Goal: Transaction & Acquisition: Purchase product/service

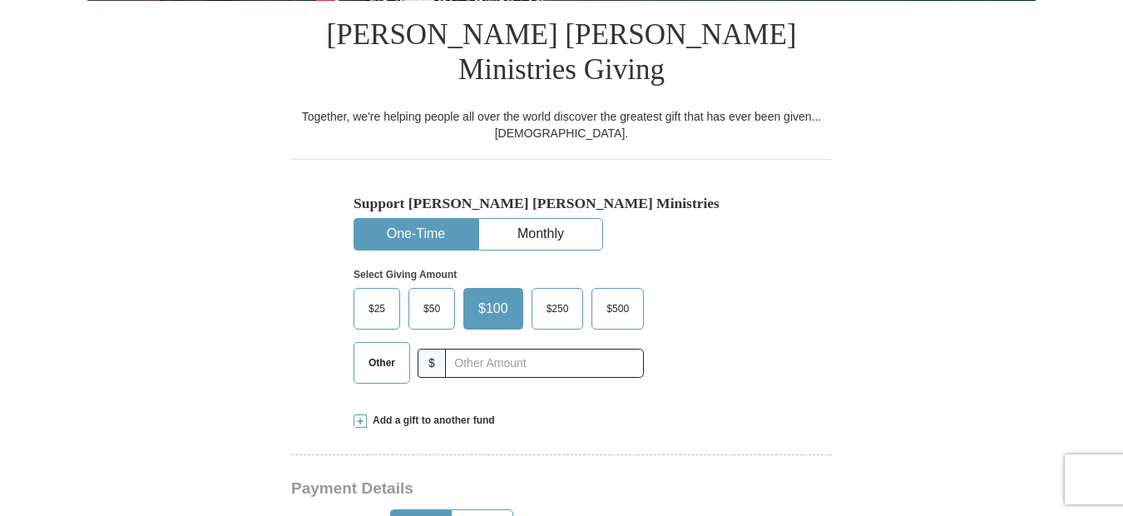
click at [438, 296] on span "$50" at bounding box center [431, 308] width 33 height 25
click at [0, 0] on input "$50" at bounding box center [0, 0] width 0 height 0
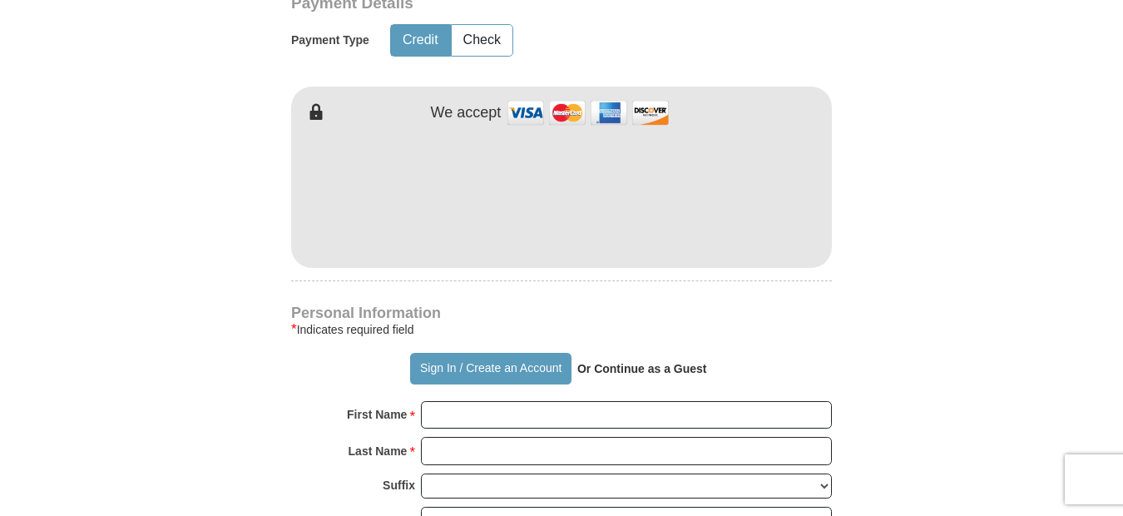
scroll to position [915, 0]
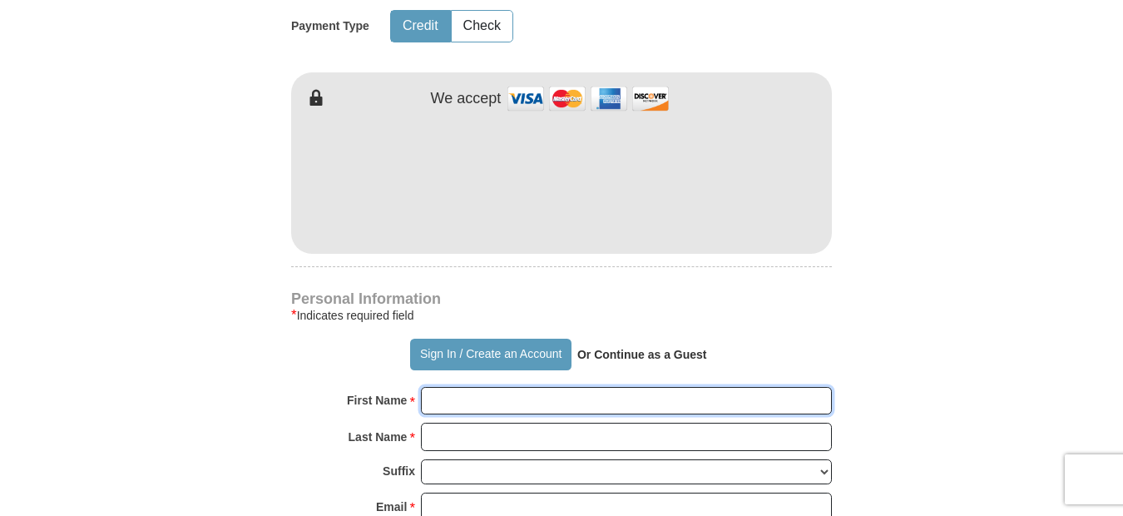
click at [437, 387] on input "First Name *" at bounding box center [626, 401] width 411 height 28
type input "[PERSON_NAME]"
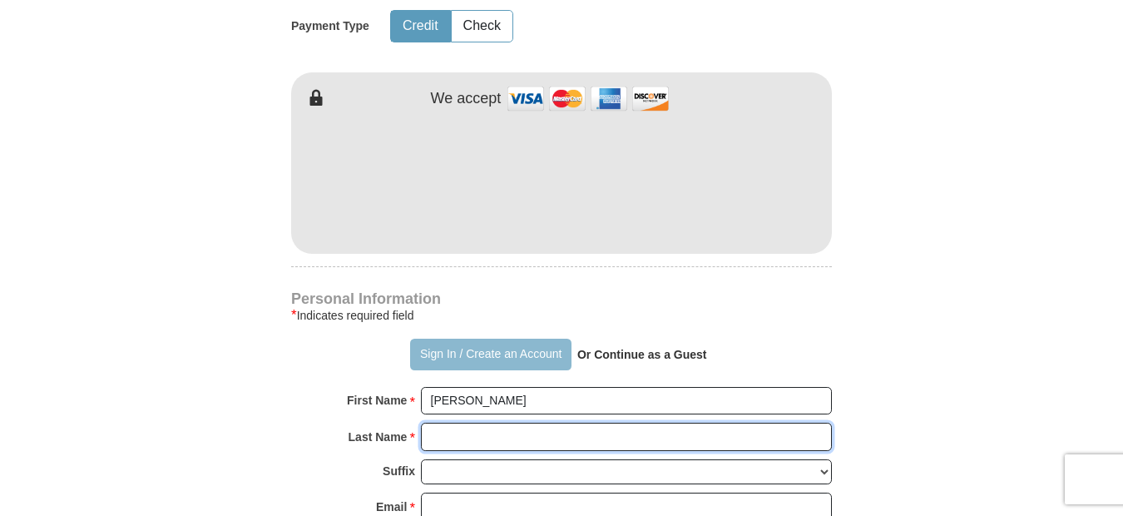
type input "[PERSON_NAME]"
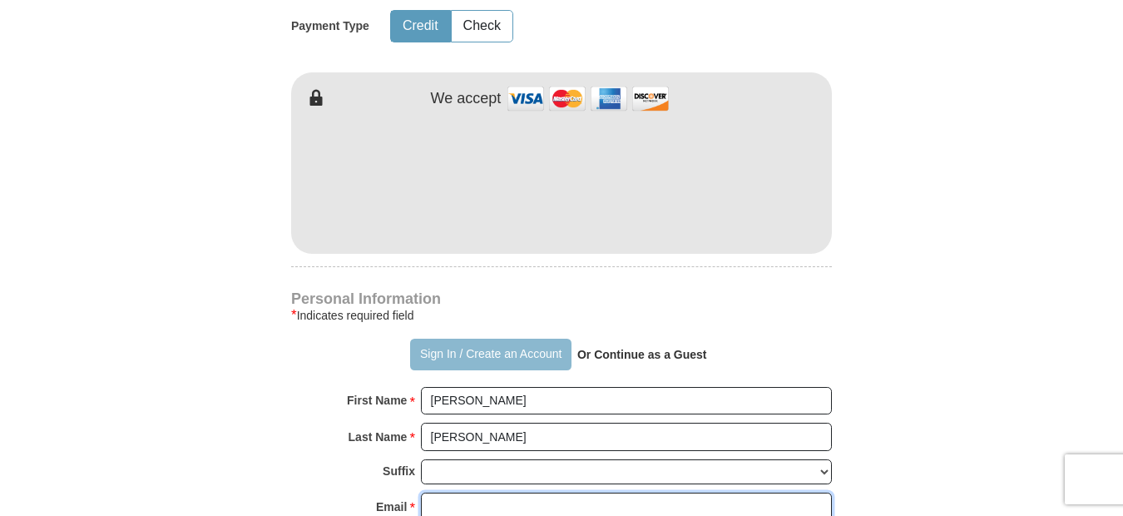
type input "[EMAIL_ADDRESS][DOMAIN_NAME]"
type input "[STREET_ADDRESS]"
type input "[GEOGRAPHIC_DATA]"
type input "92107-1456"
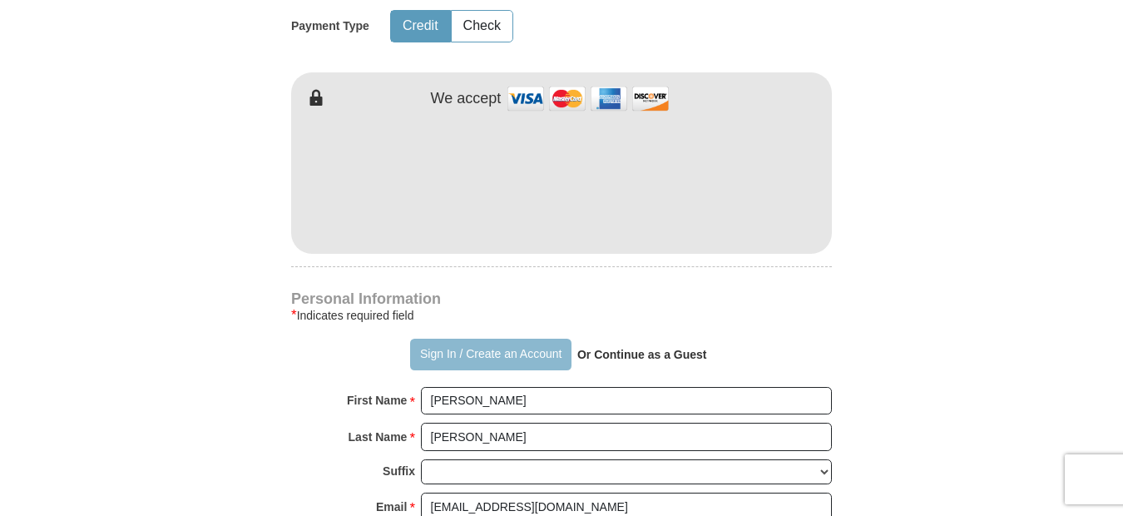
type input "16197872937"
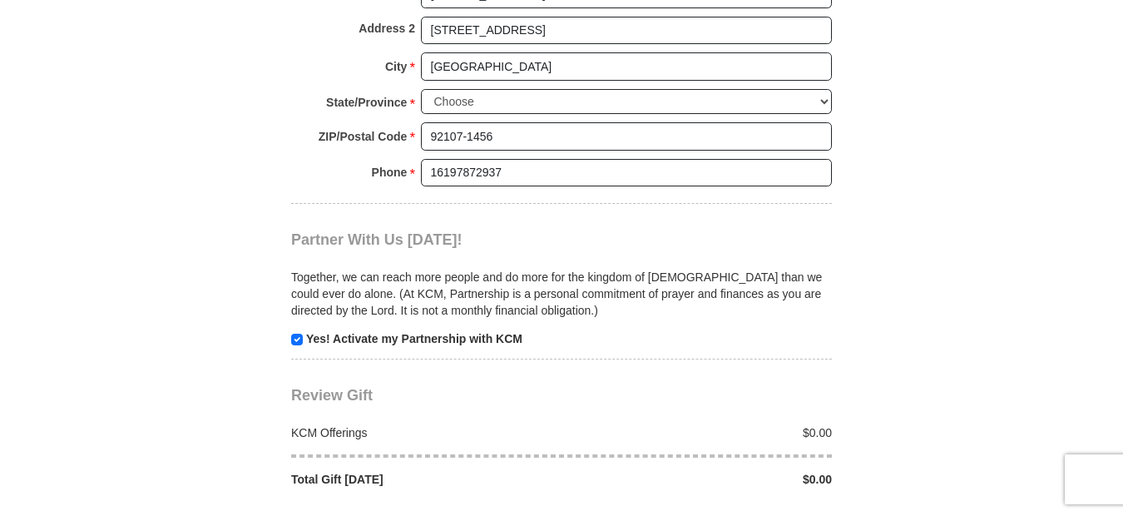
scroll to position [1580, 0]
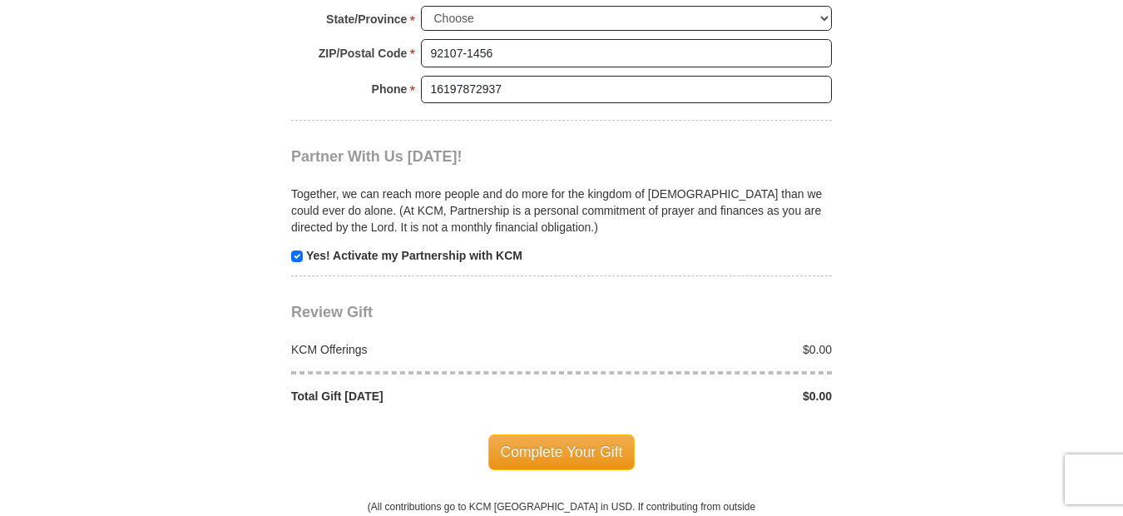
click at [807, 341] on div "$0.00" at bounding box center [700, 349] width 279 height 17
drag, startPoint x: 807, startPoint y: 314, endPoint x: 832, endPoint y: 314, distance: 25.8
click at [832, 341] on div "$0.00" at bounding box center [700, 349] width 279 height 17
drag, startPoint x: 808, startPoint y: 358, endPoint x: 869, endPoint y: 363, distance: 61.0
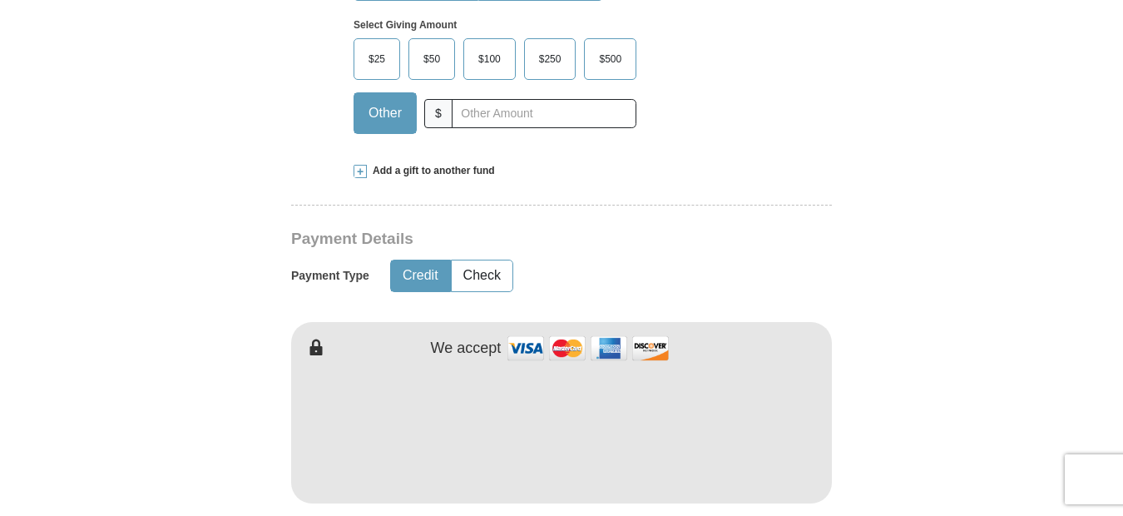
scroll to position [499, 0]
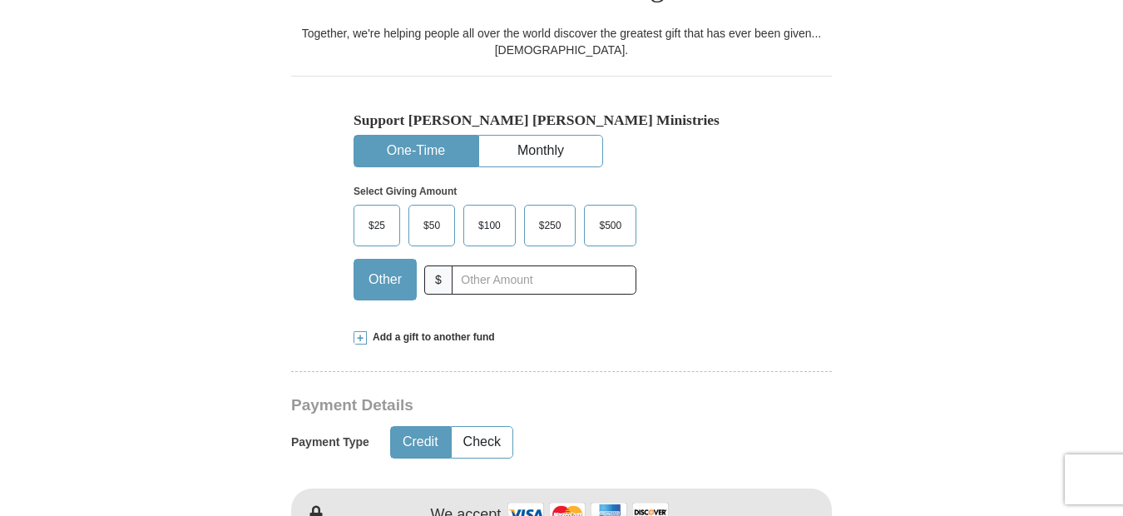
click at [437, 213] on span "$50" at bounding box center [431, 225] width 33 height 25
click at [0, 0] on input "$50" at bounding box center [0, 0] width 0 height 0
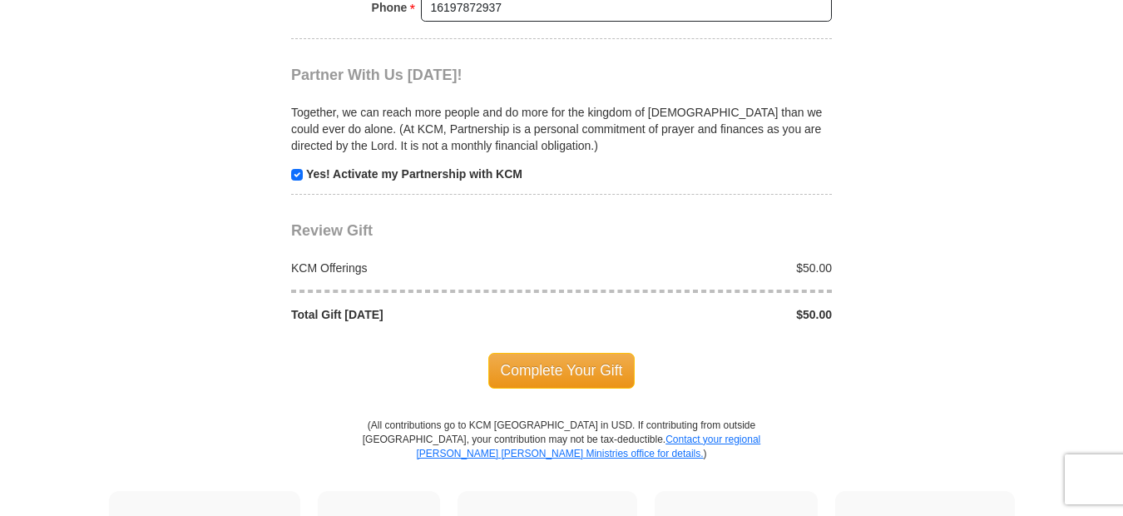
scroll to position [1663, 0]
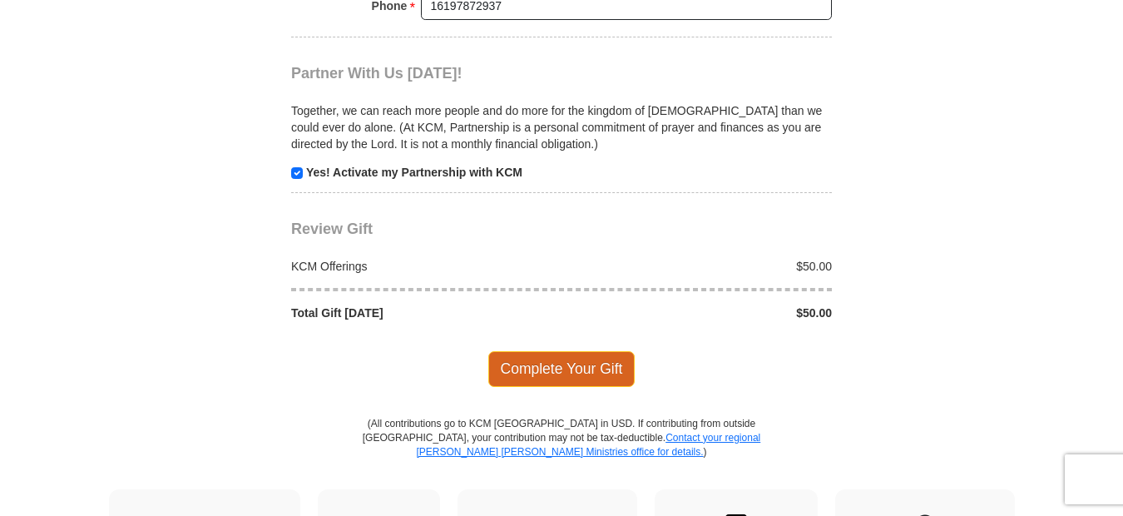
click at [556, 351] on span "Complete Your Gift" at bounding box center [561, 368] width 147 height 35
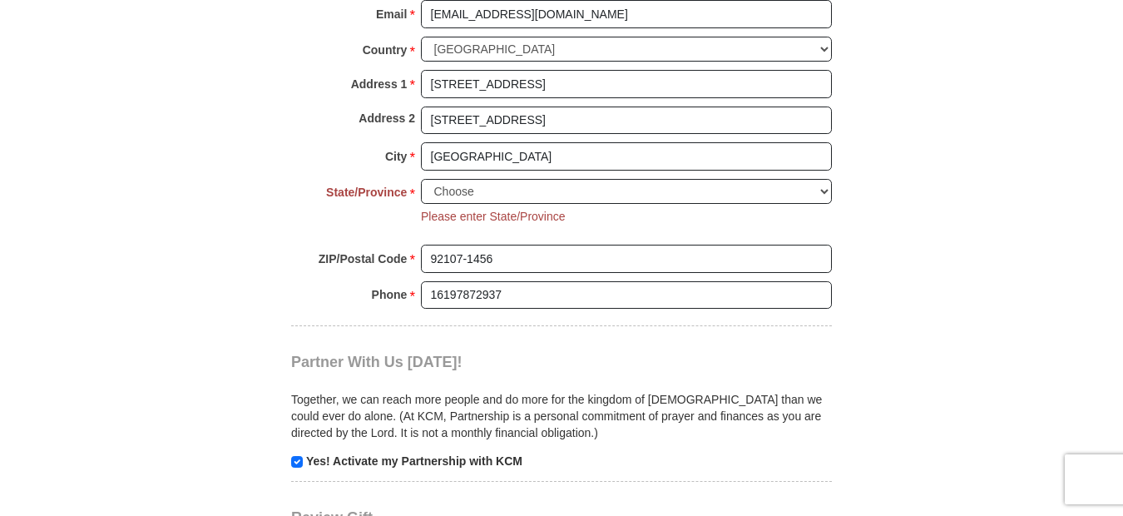
scroll to position [1369, 0]
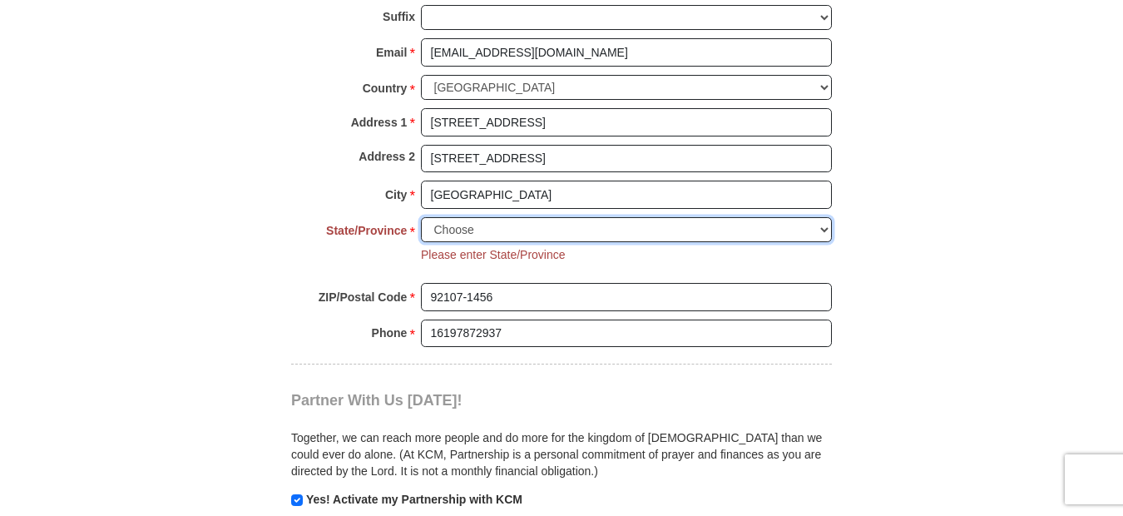
click at [824, 217] on select "Choose [US_STATE] [US_STATE] [US_STATE] [US_STATE] [US_STATE] Armed Forces Amer…" at bounding box center [626, 230] width 411 height 26
select select "CA"
click at [421, 217] on select "Choose [US_STATE] [US_STATE] [US_STATE] [US_STATE] [US_STATE] Armed Forces Amer…" at bounding box center [626, 230] width 411 height 26
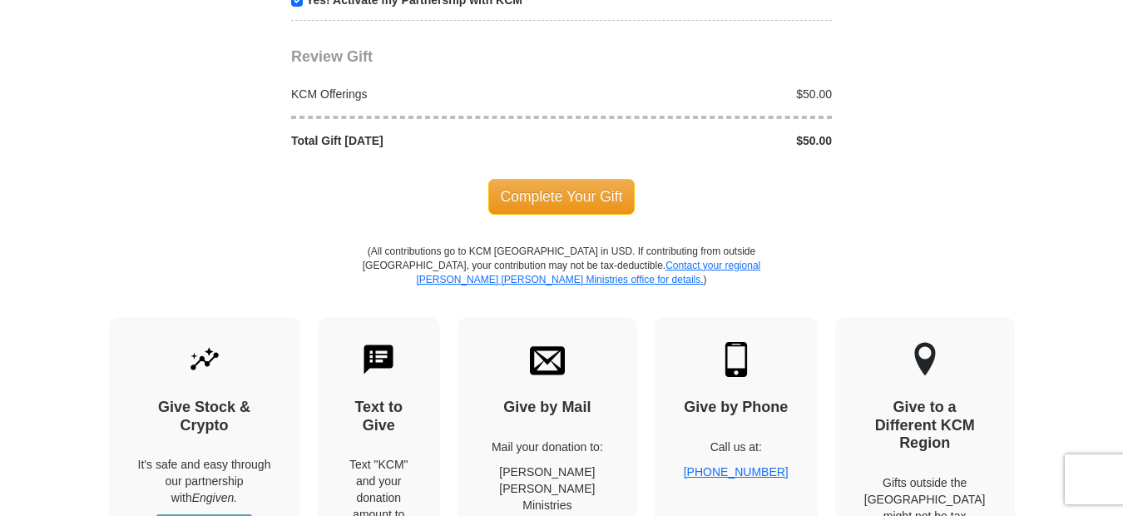
scroll to position [1785, 0]
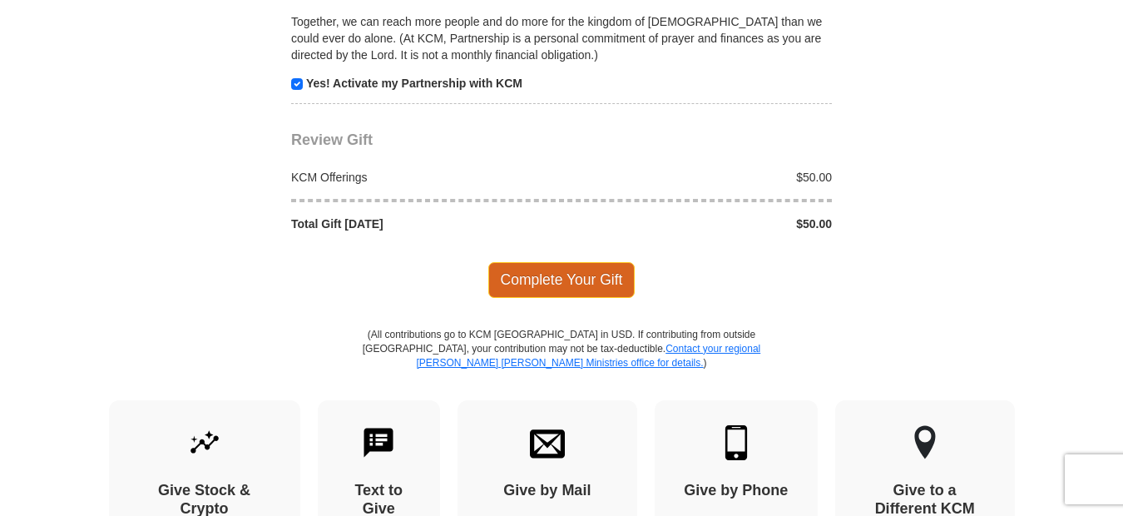
click at [560, 262] on span "Complete Your Gift" at bounding box center [561, 279] width 147 height 35
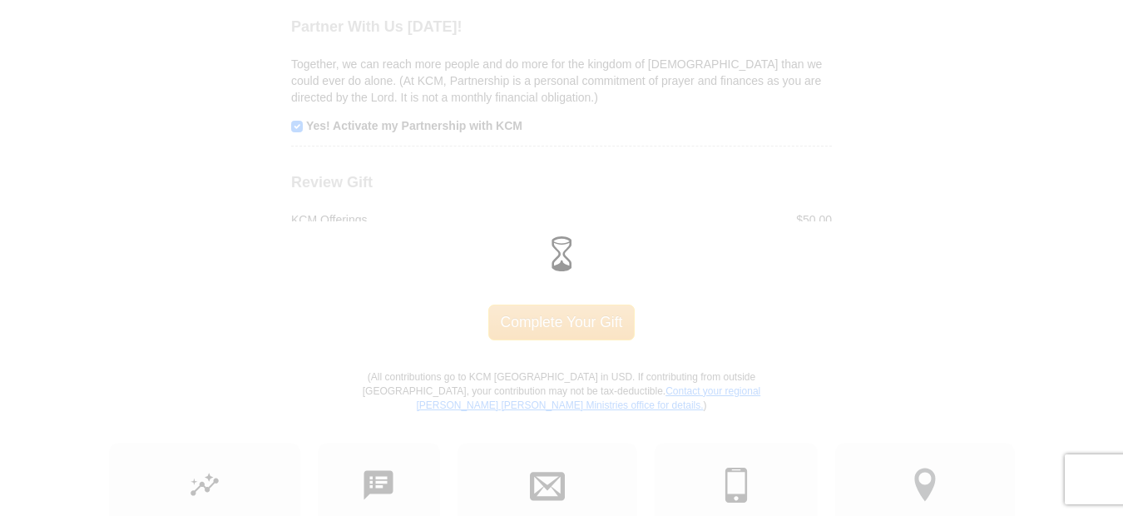
scroll to position [1746, 0]
click at [563, 259] on span at bounding box center [561, 254] width 35 height 35
click at [562, 243] on span at bounding box center [561, 254] width 35 height 35
